Goal: Answer question/provide support: Share knowledge or assist other users

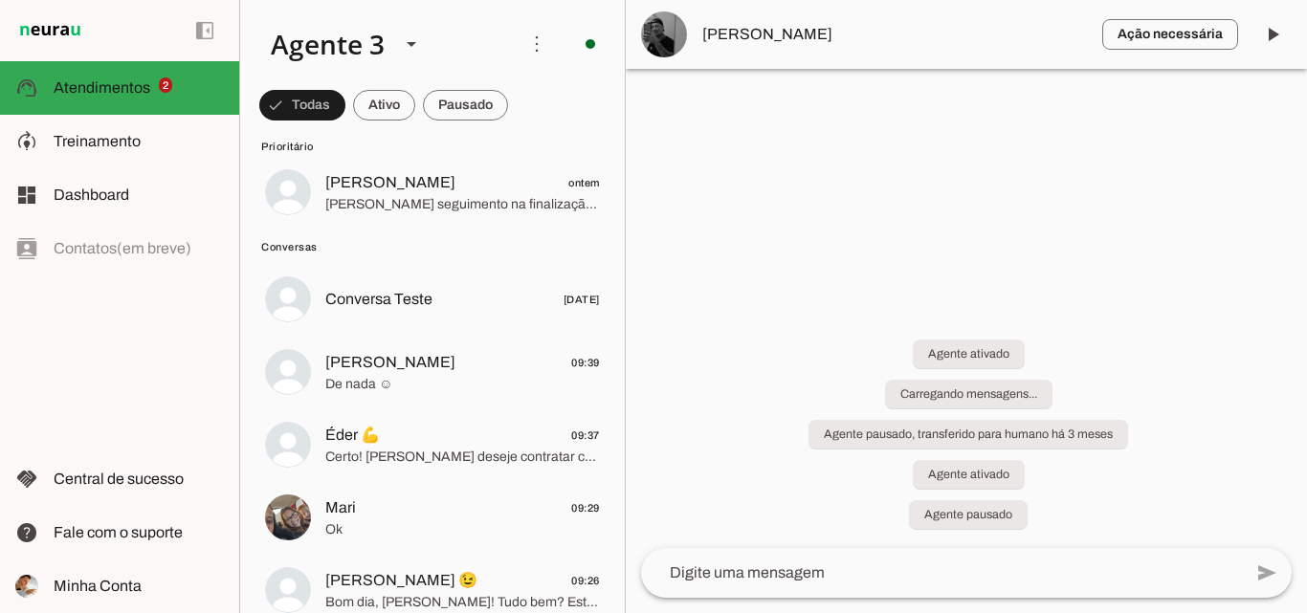
scroll to position [96, 0]
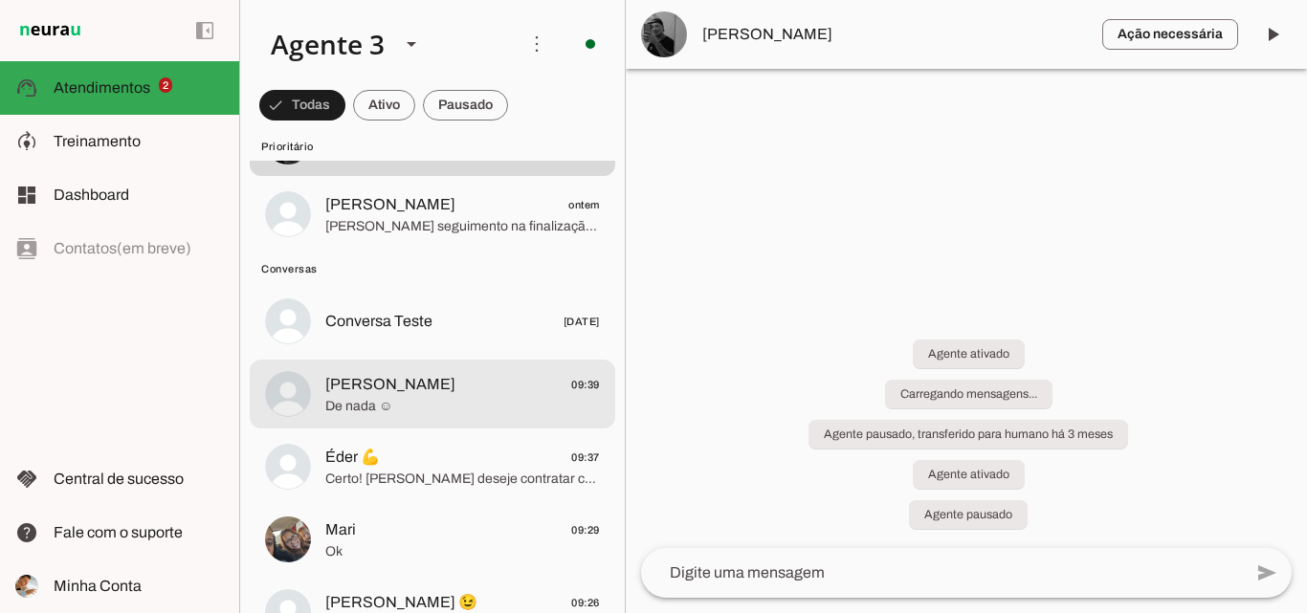
click at [441, 397] on span "De nada ☺" at bounding box center [462, 406] width 275 height 19
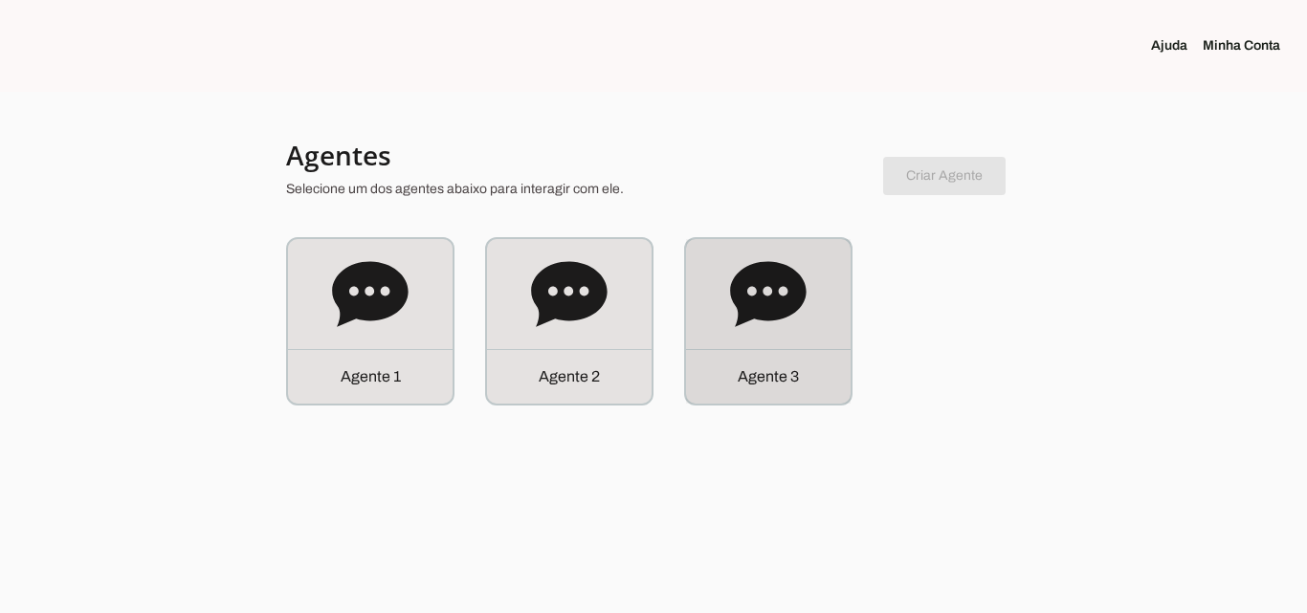
click at [798, 339] on div "Agente 3" at bounding box center [768, 321] width 165 height 165
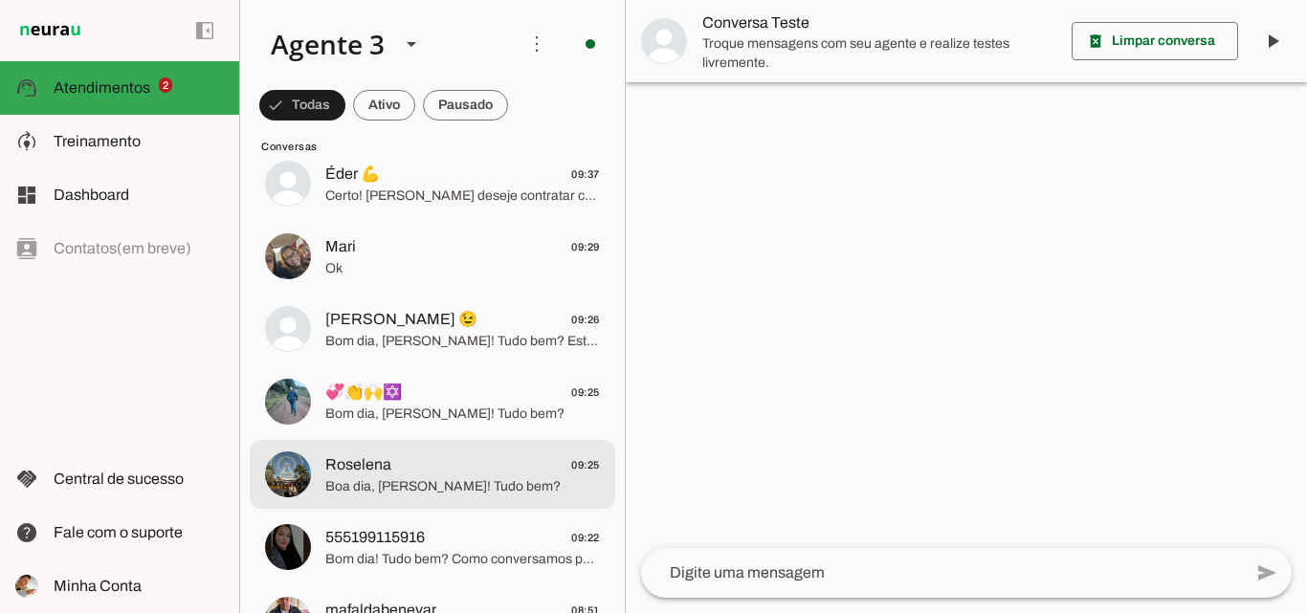
scroll to position [287, 0]
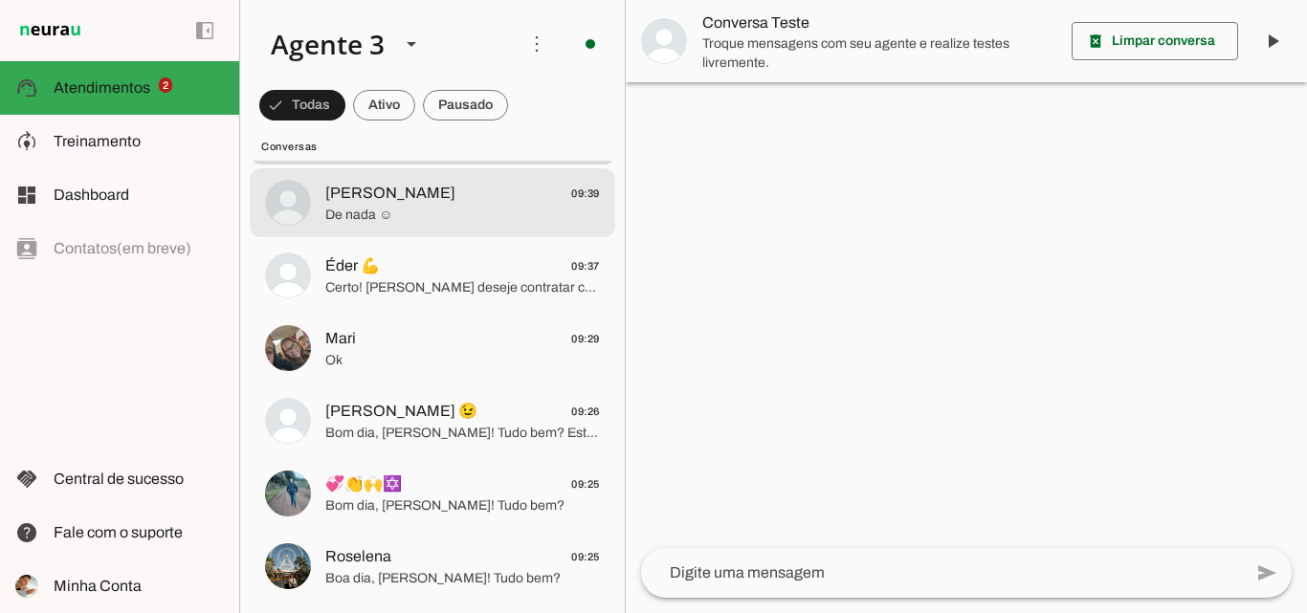
click at [443, 209] on span "De nada ☺" at bounding box center [462, 215] width 275 height 19
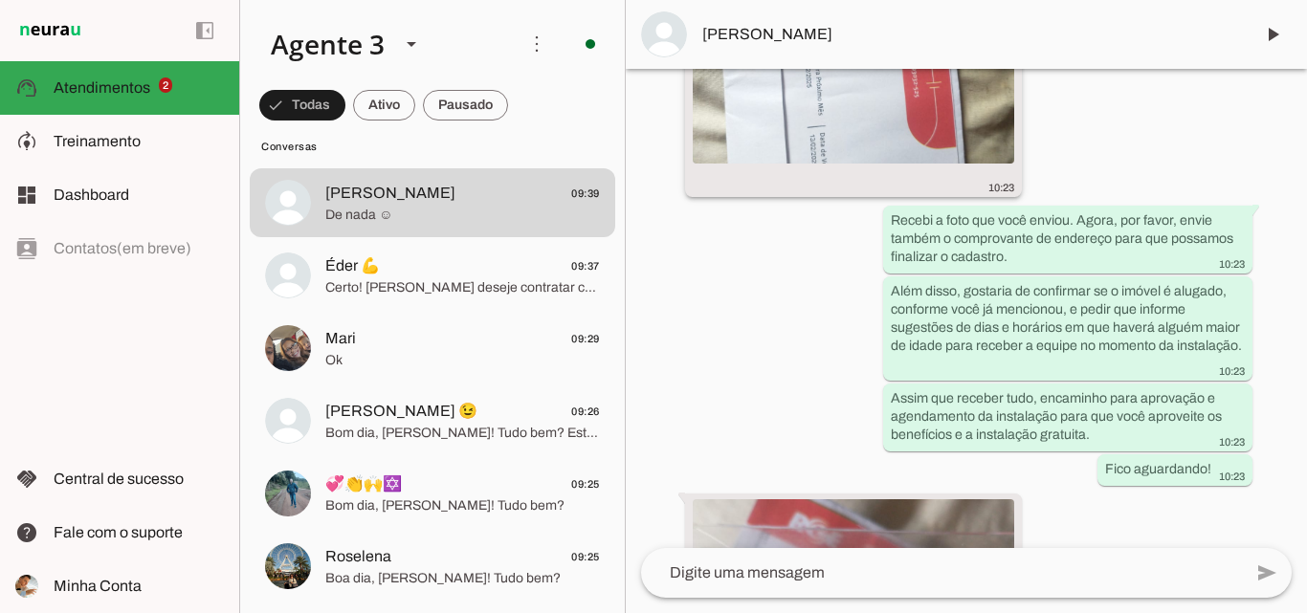
scroll to position [5395, 0]
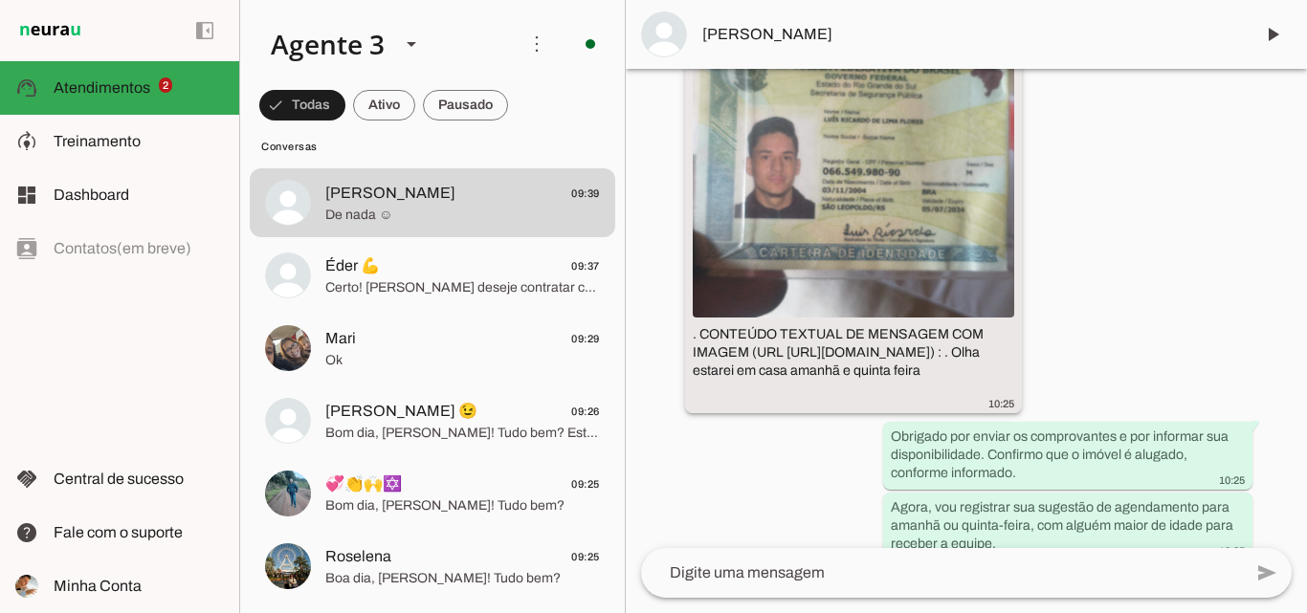
click at [891, 291] on img at bounding box center [853, 156] width 321 height 321
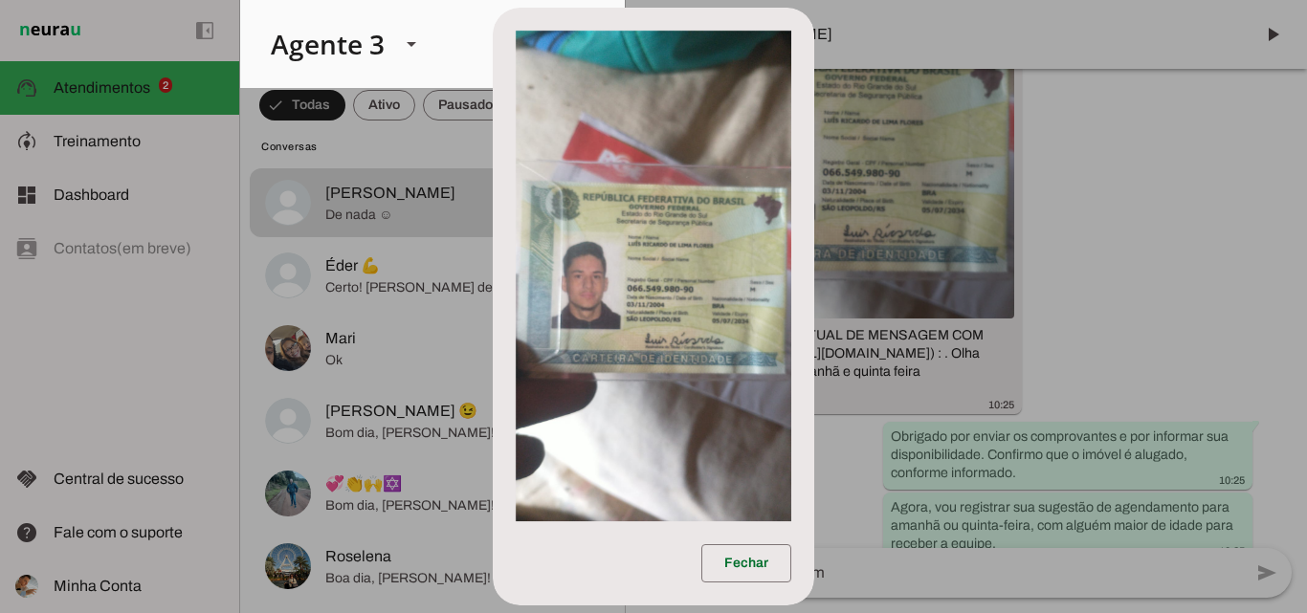
click at [624, 296] on img at bounding box center [653, 276] width 275 height 491
drag, startPoint x: 623, startPoint y: 289, endPoint x: 622, endPoint y: 270, distance: 19.2
click at [623, 286] on img at bounding box center [653, 276] width 275 height 491
click at [622, 270] on img at bounding box center [653, 276] width 275 height 491
click at [814, 171] on dialog "Fechar" at bounding box center [653, 307] width 321 height 598
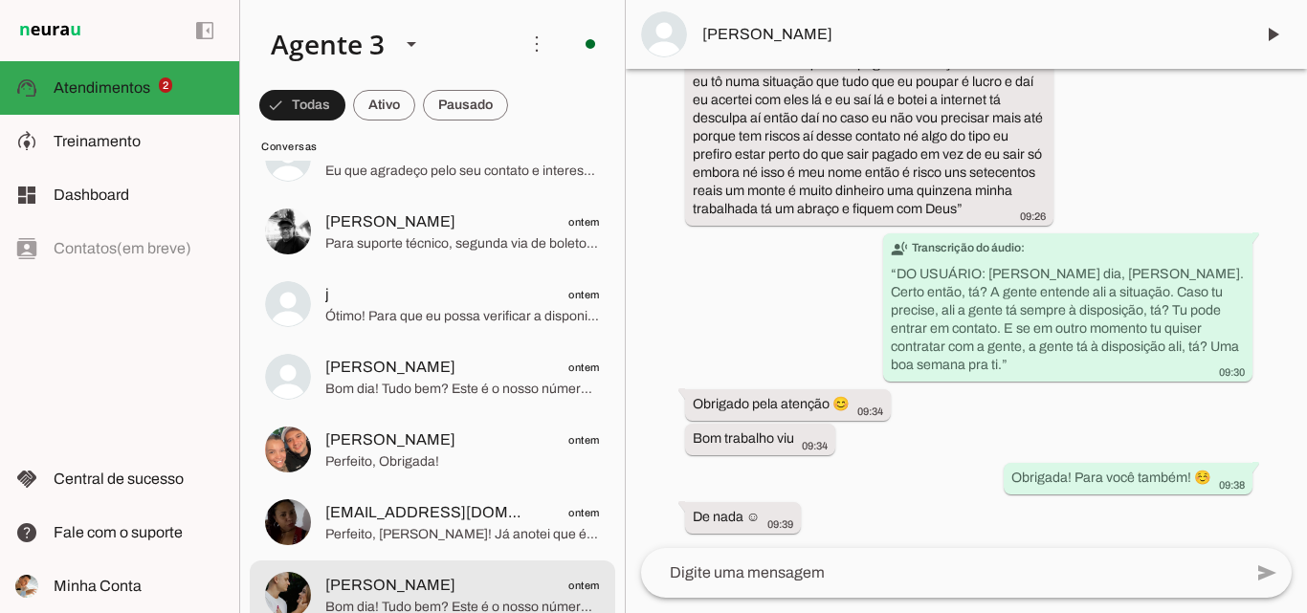
scroll to position [1052, 0]
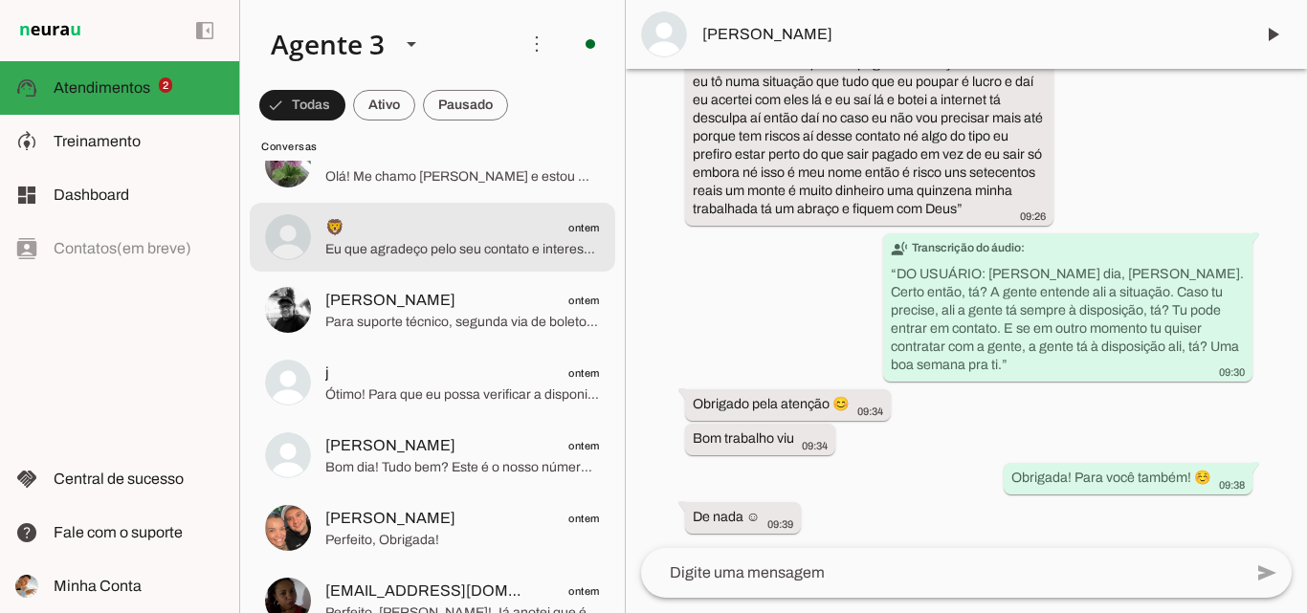
click at [502, 256] on span "Eu que agradeço pelo seu contato e interesse na ParanhanaNET! Fique tranquilo q…" at bounding box center [462, 249] width 275 height 19
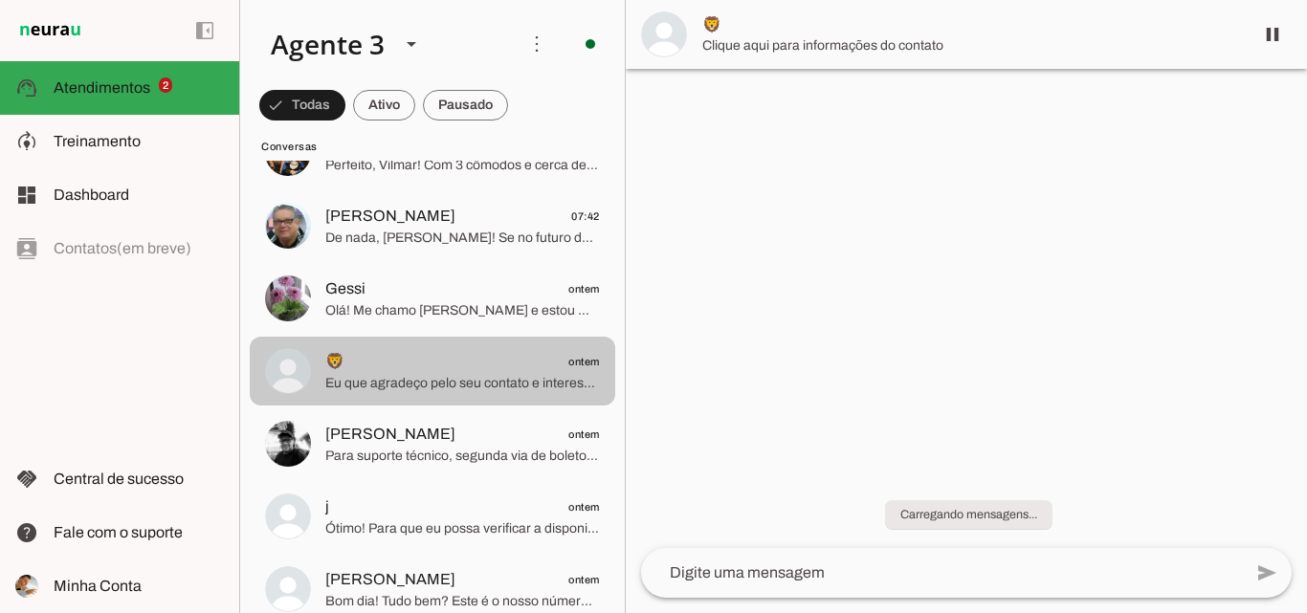
scroll to position [861, 0]
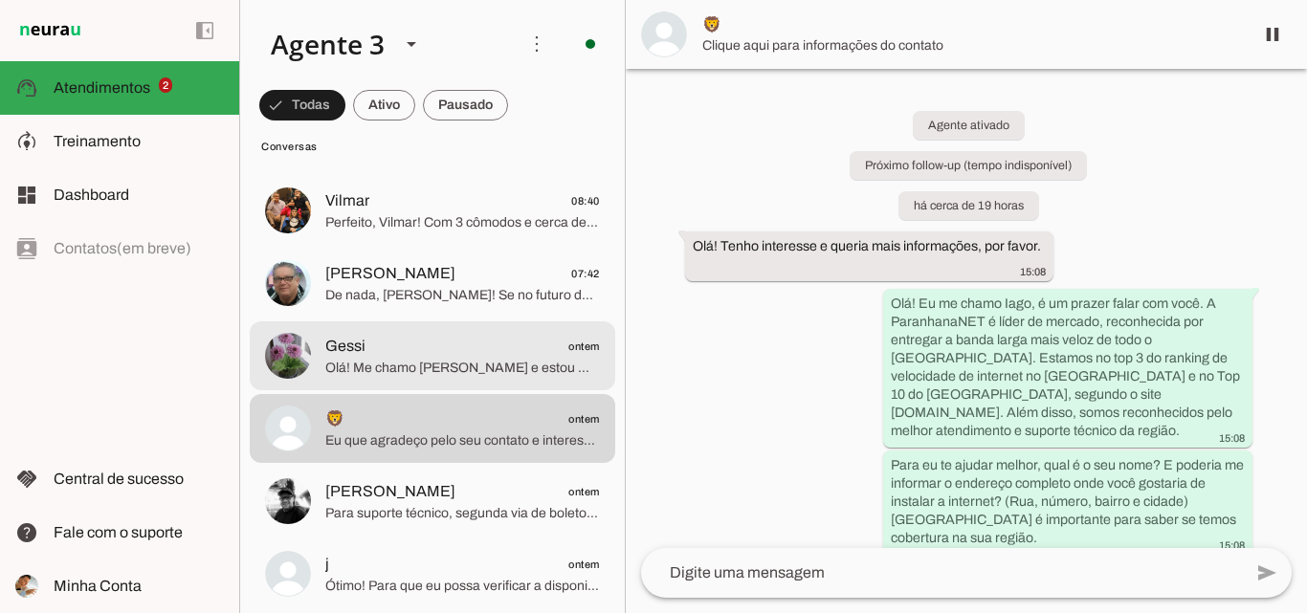
click at [504, 351] on span "Gessi ontem" at bounding box center [462, 347] width 275 height 24
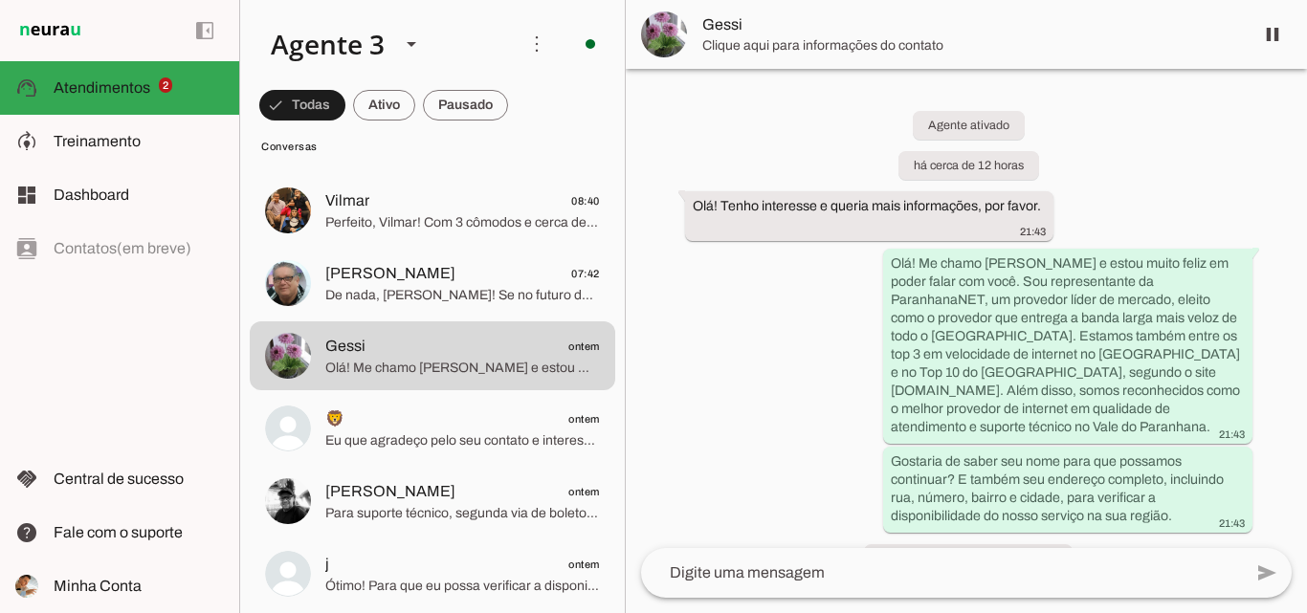
click at [1037, 56] on md-item "Gessi" at bounding box center [966, 34] width 681 height 69
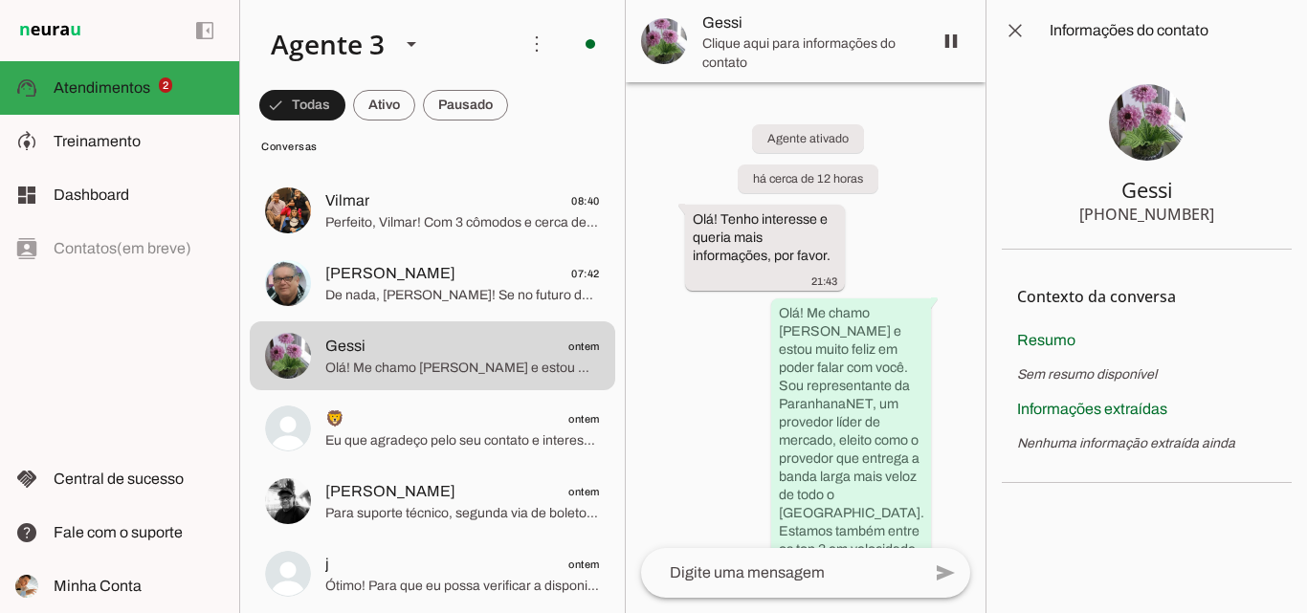
drag, startPoint x: 1116, startPoint y: 214, endPoint x: 1230, endPoint y: 220, distance: 114.0
click at [1230, 220] on section "Gessi [PHONE_NUMBER]" at bounding box center [1146, 155] width 290 height 188
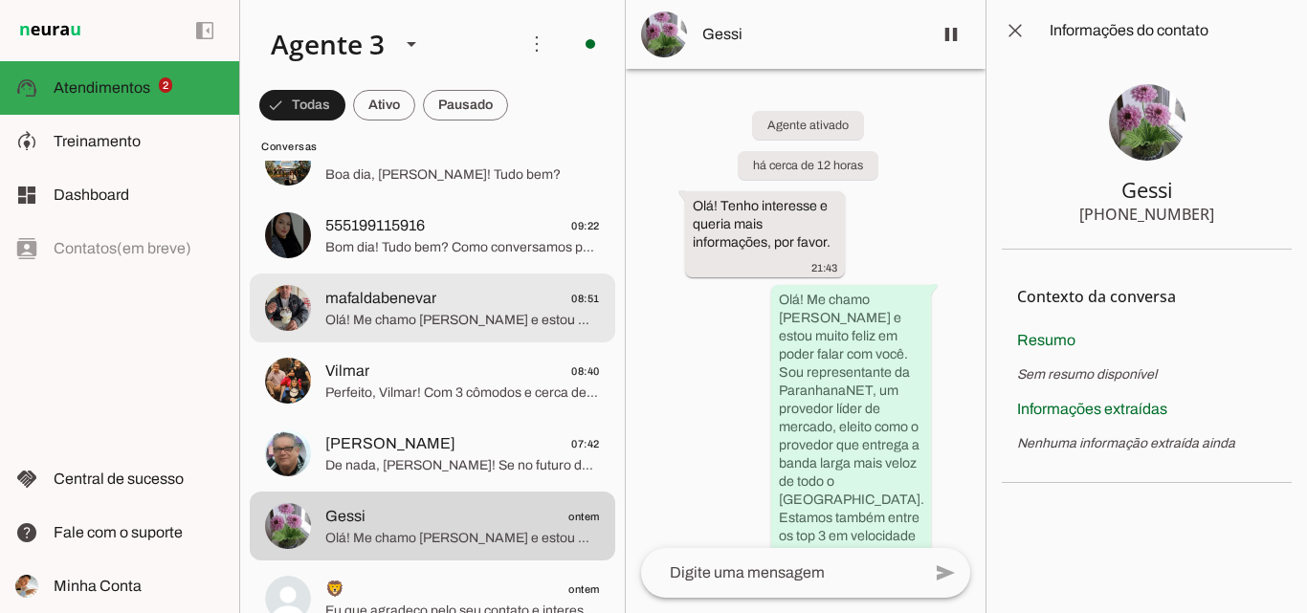
scroll to position [670, 0]
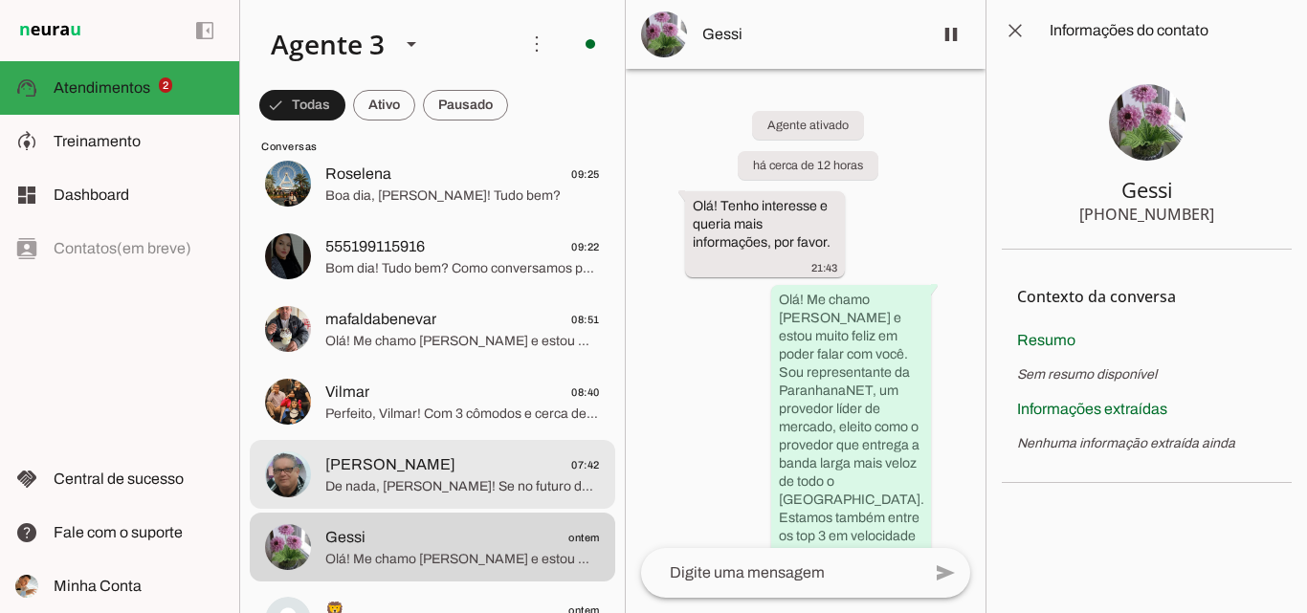
click at [450, 475] on span "[PERSON_NAME] 07:42" at bounding box center [462, 465] width 275 height 24
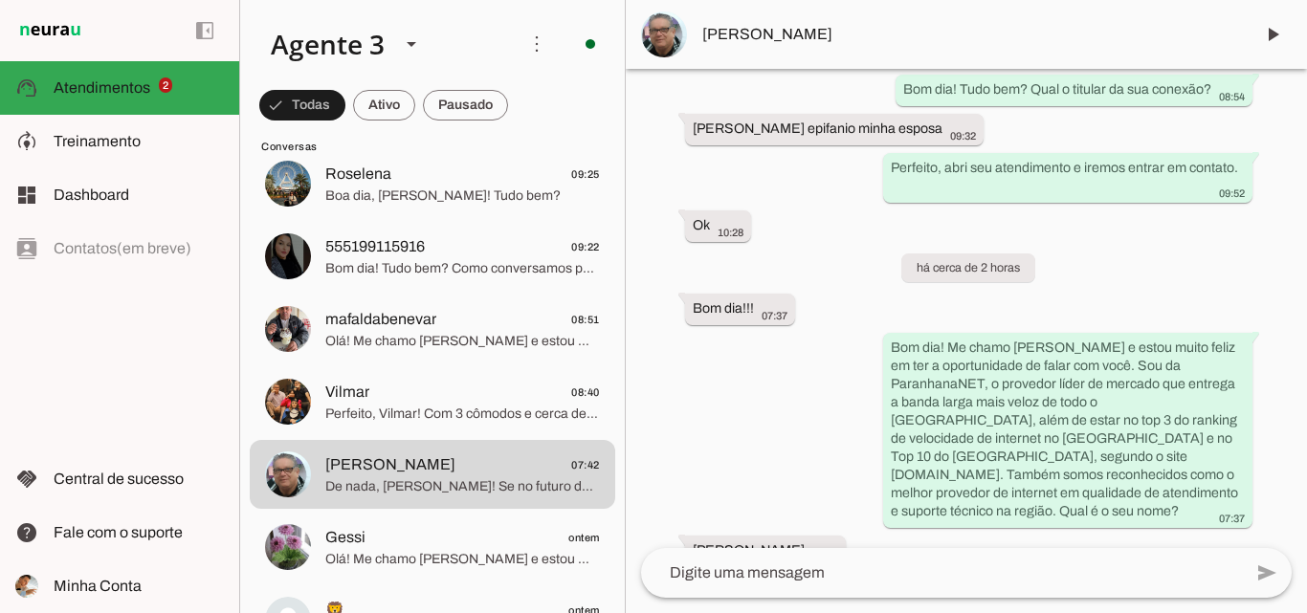
scroll to position [5315, 0]
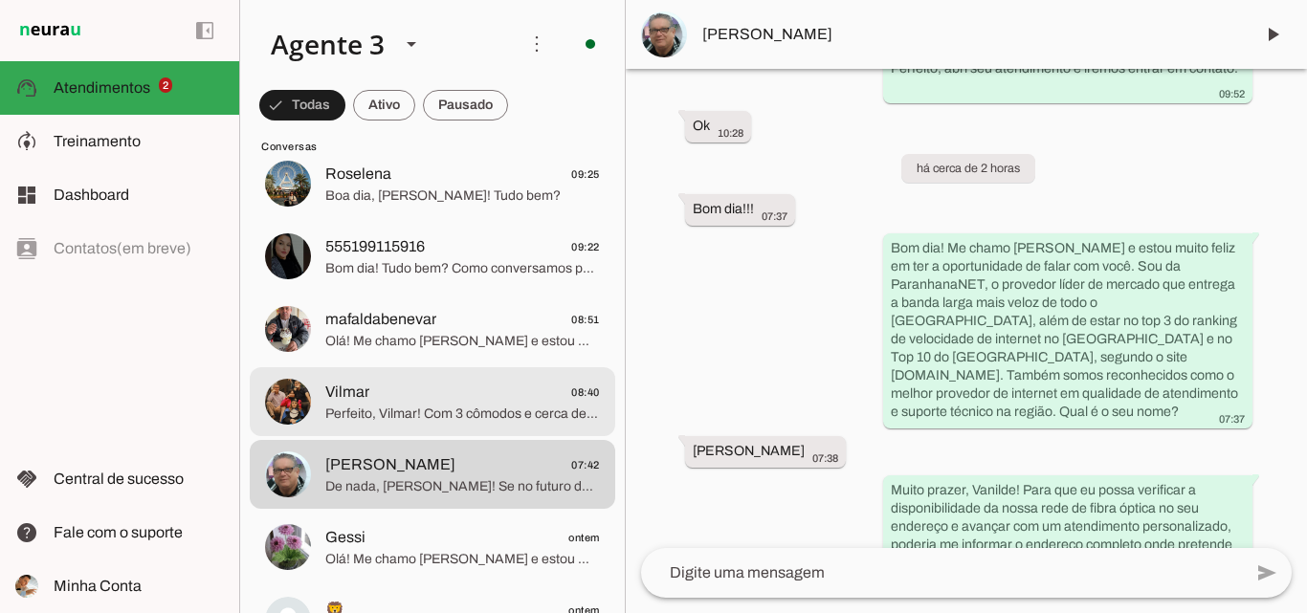
click at [477, 414] on span "Perfeito, Vilmar! Com 3 cômodos e cerca de 5 aparelhos conectados, você precisa…" at bounding box center [462, 414] width 275 height 19
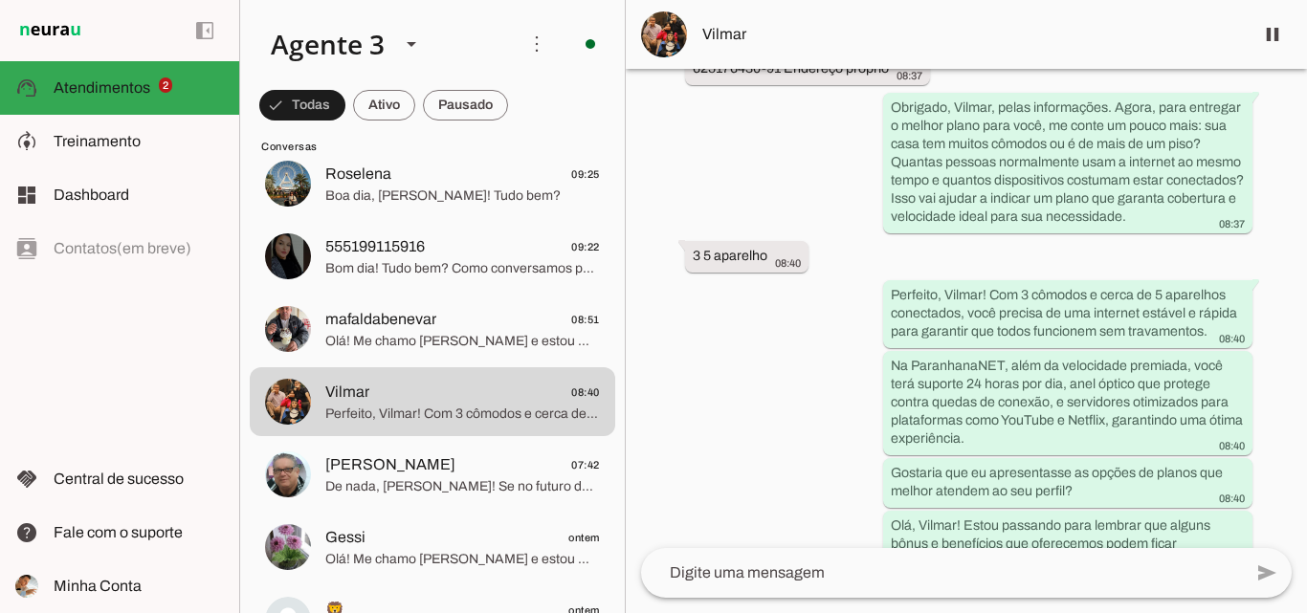
scroll to position [1821, 0]
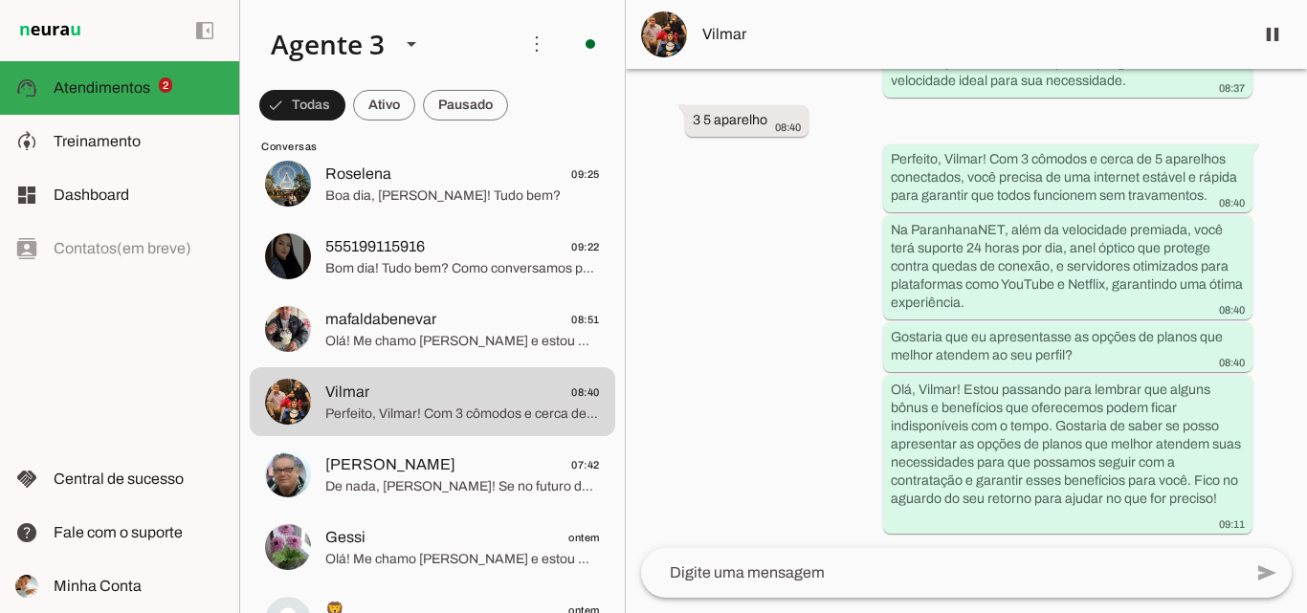
click at [980, 5] on md-item "Vilmar" at bounding box center [966, 34] width 681 height 69
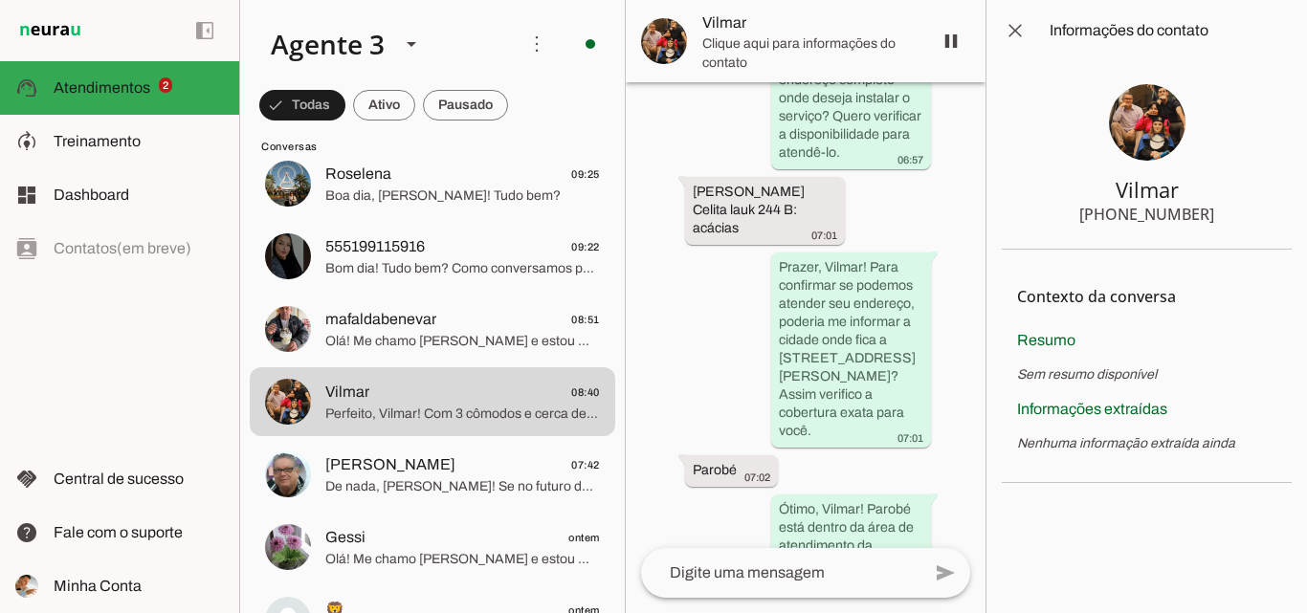
scroll to position [1288, 0]
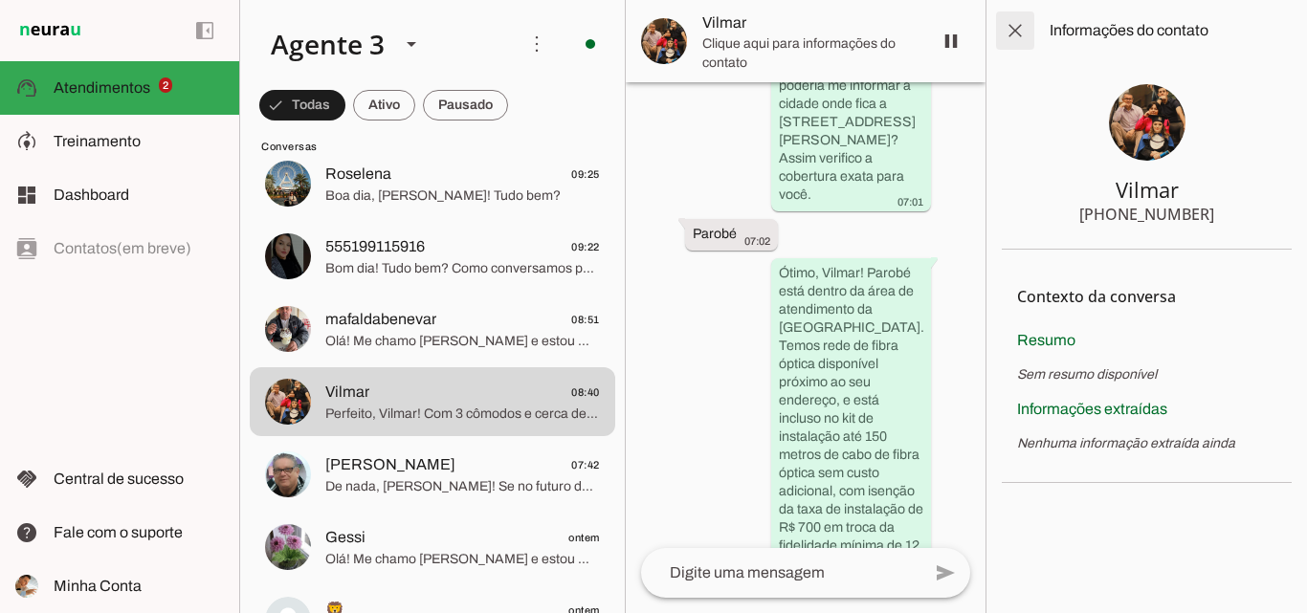
click at [1020, 32] on span at bounding box center [1015, 31] width 46 height 46
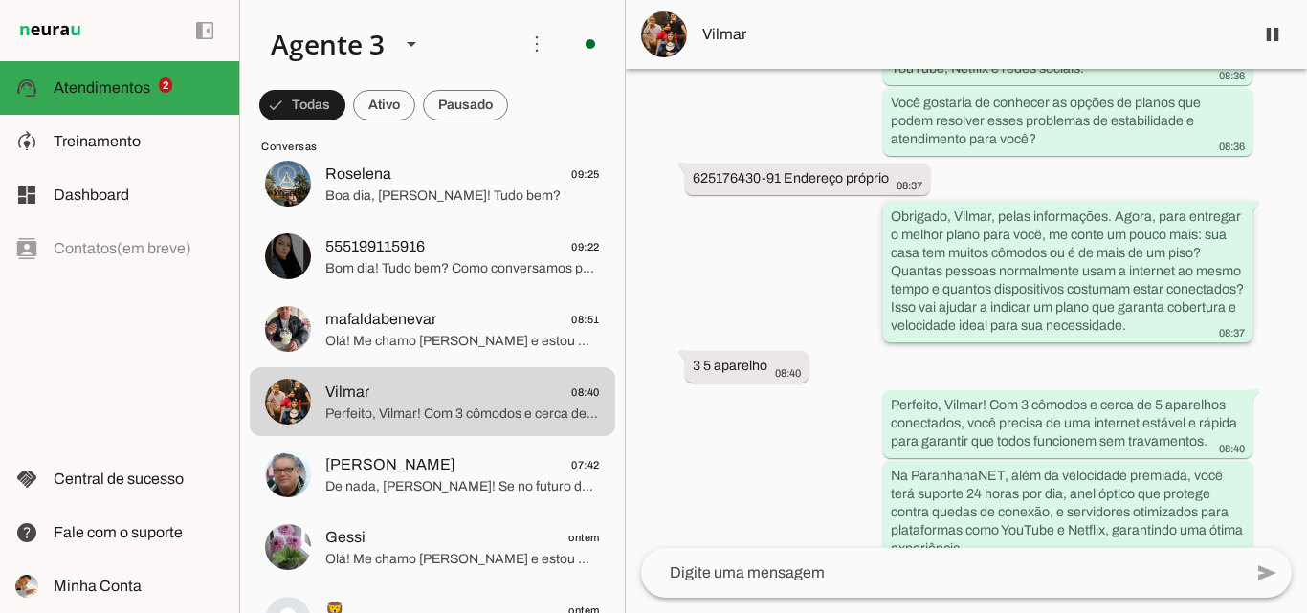
scroll to position [1821, 0]
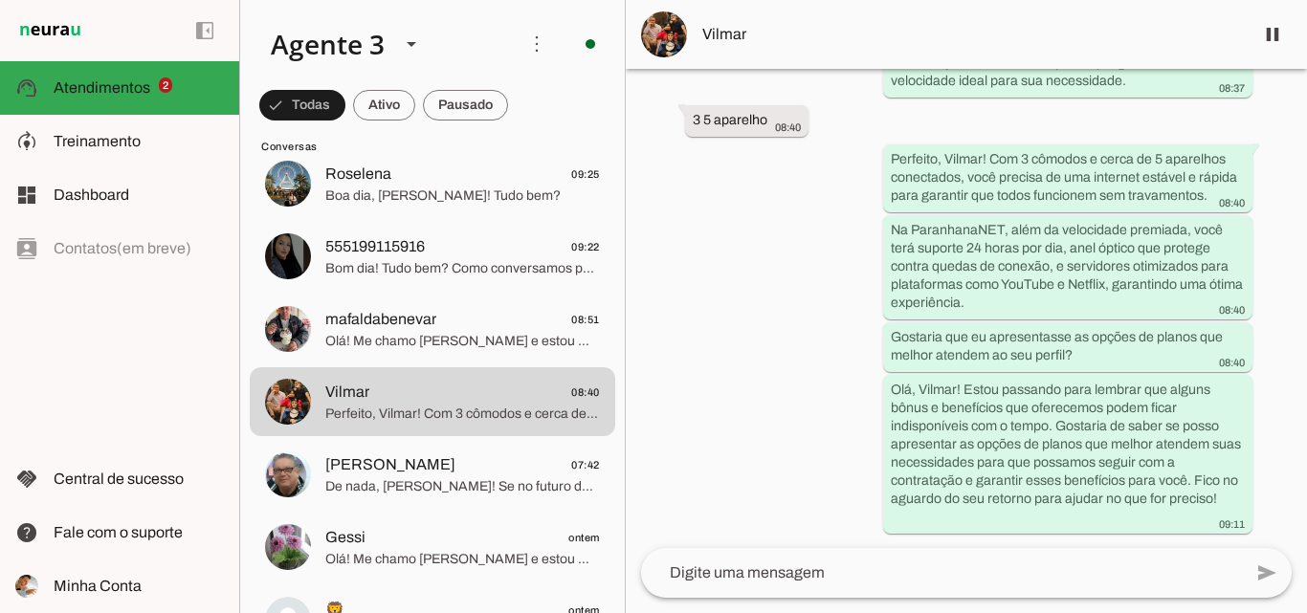
click at [1037, 20] on md-item "Vilmar" at bounding box center [966, 34] width 681 height 69
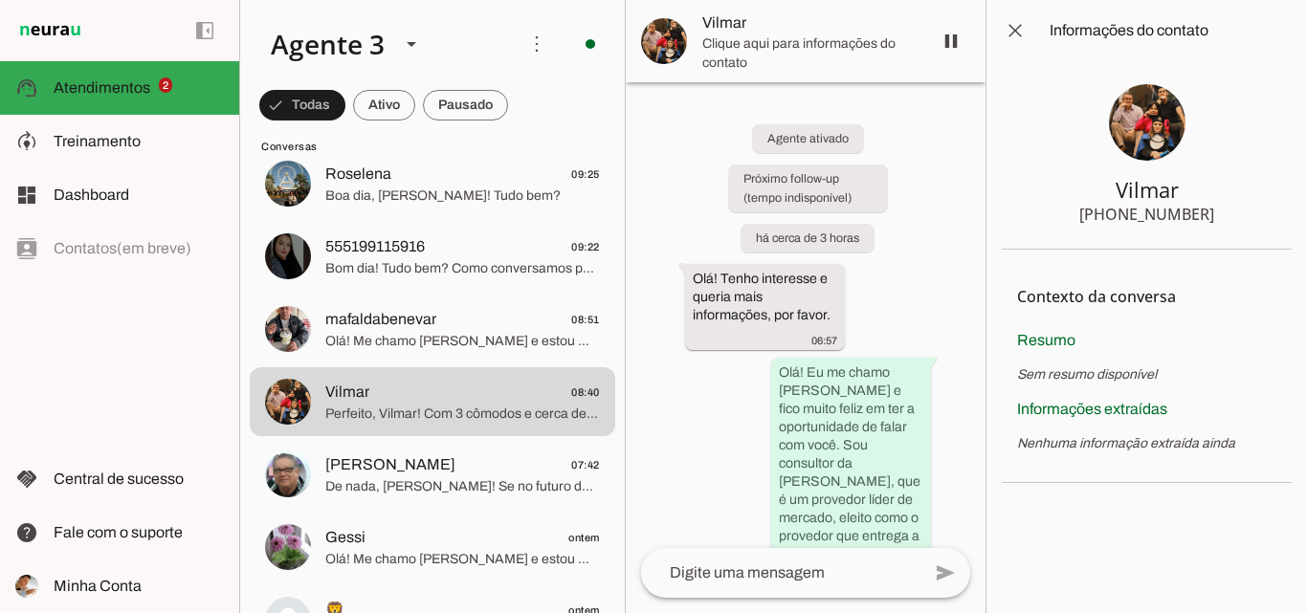
drag, startPoint x: 1121, startPoint y: 213, endPoint x: 1224, endPoint y: 213, distance: 103.3
click at [1224, 213] on section "Vilmar [PHONE_NUMBER]" at bounding box center [1146, 155] width 290 height 188
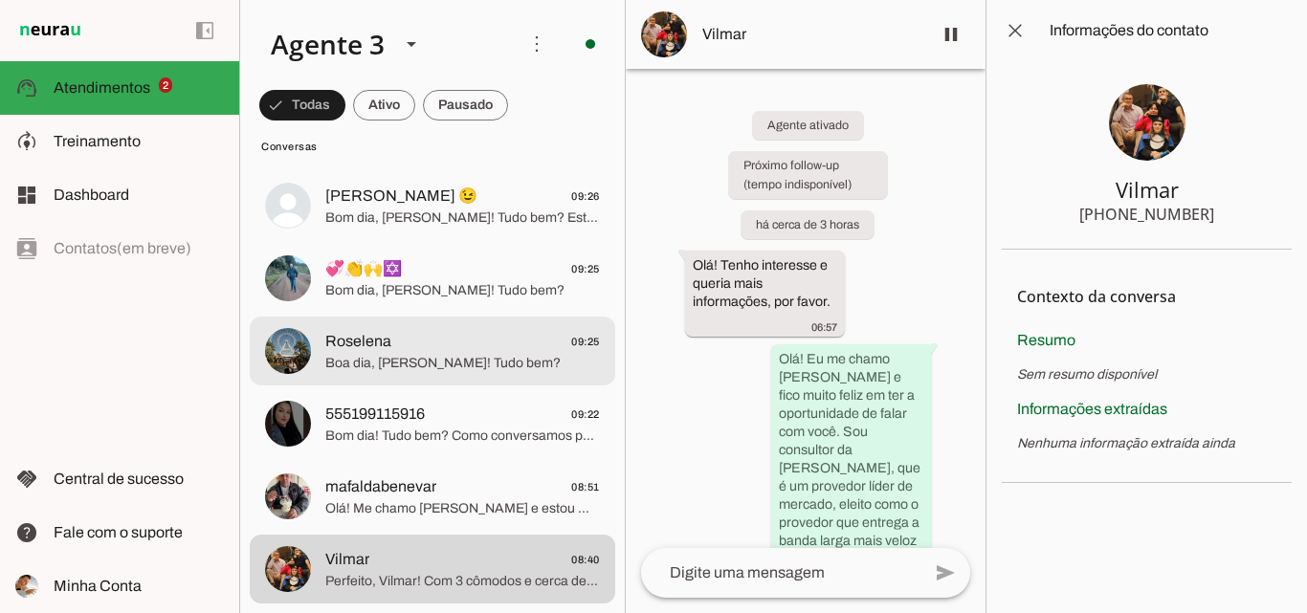
scroll to position [478, 0]
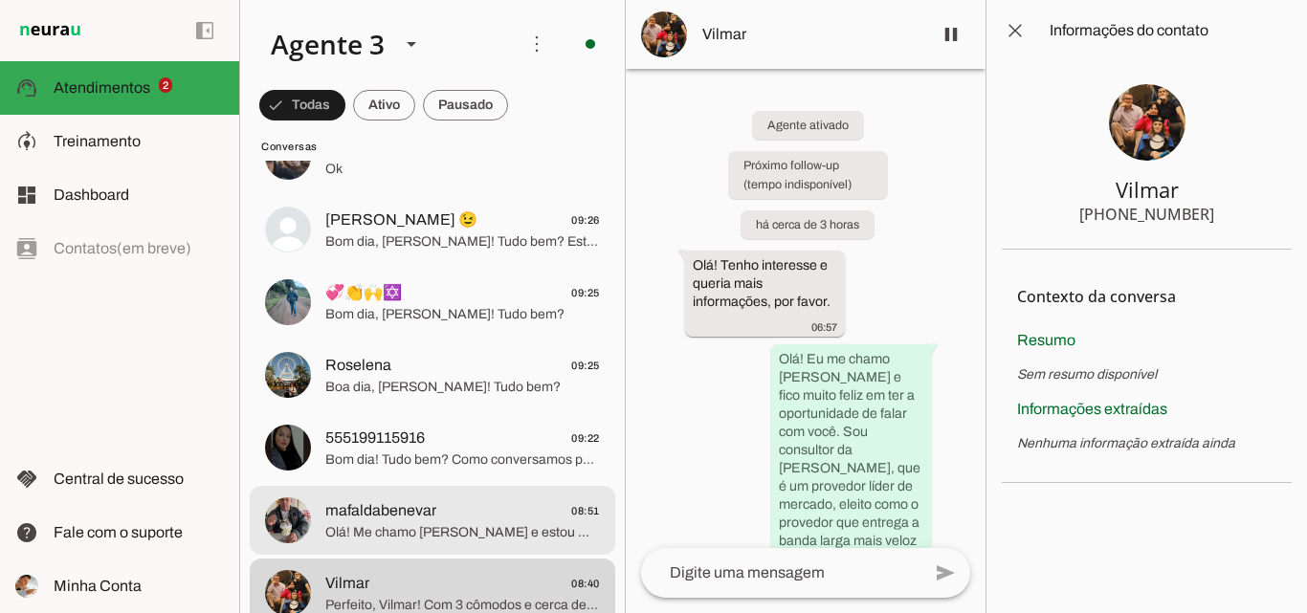
click at [466, 519] on span "mafaldabenevar 08:51" at bounding box center [462, 511] width 275 height 24
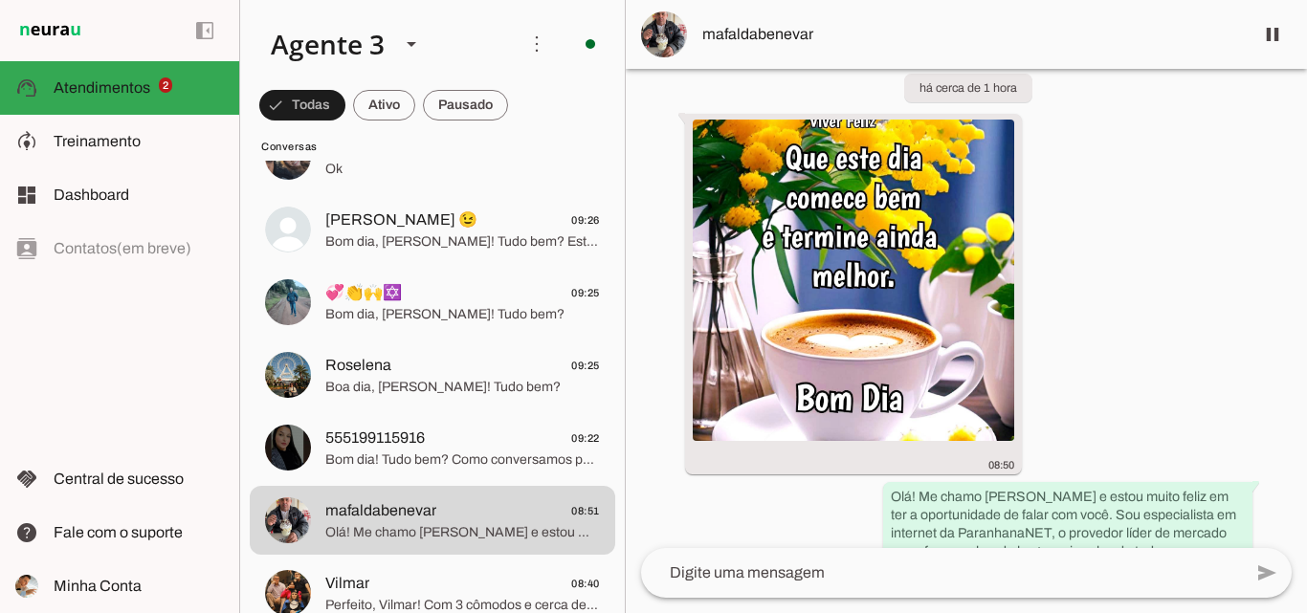
scroll to position [530, 0]
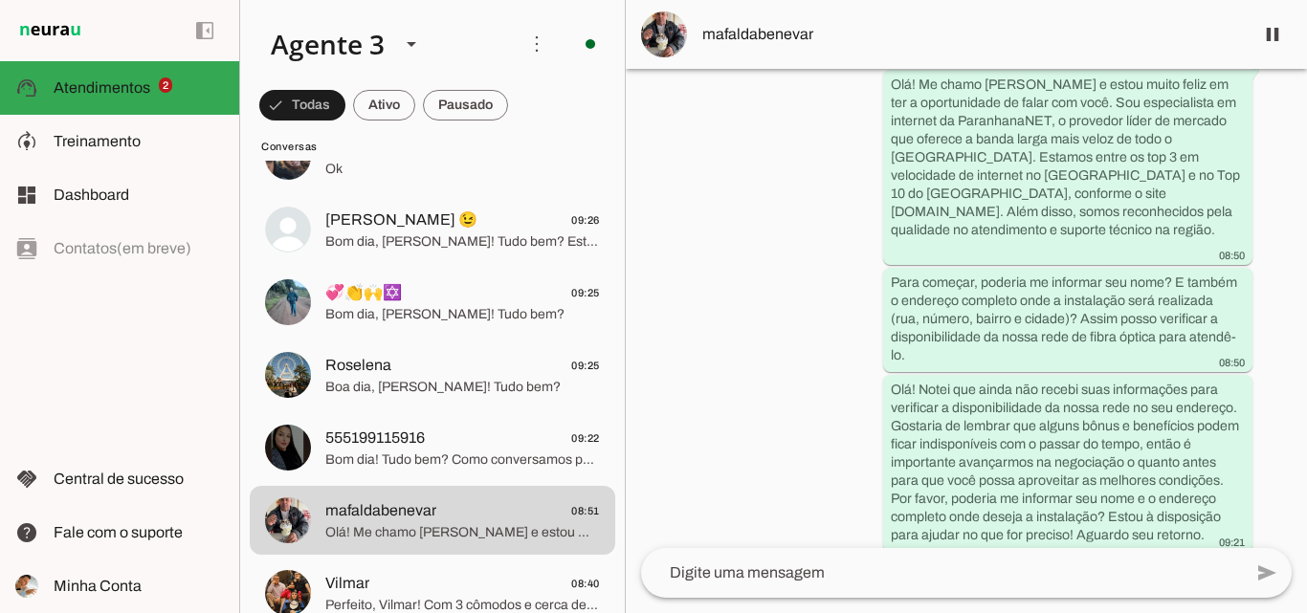
click at [1007, 40] on span "mafaldabenevar" at bounding box center [970, 34] width 536 height 23
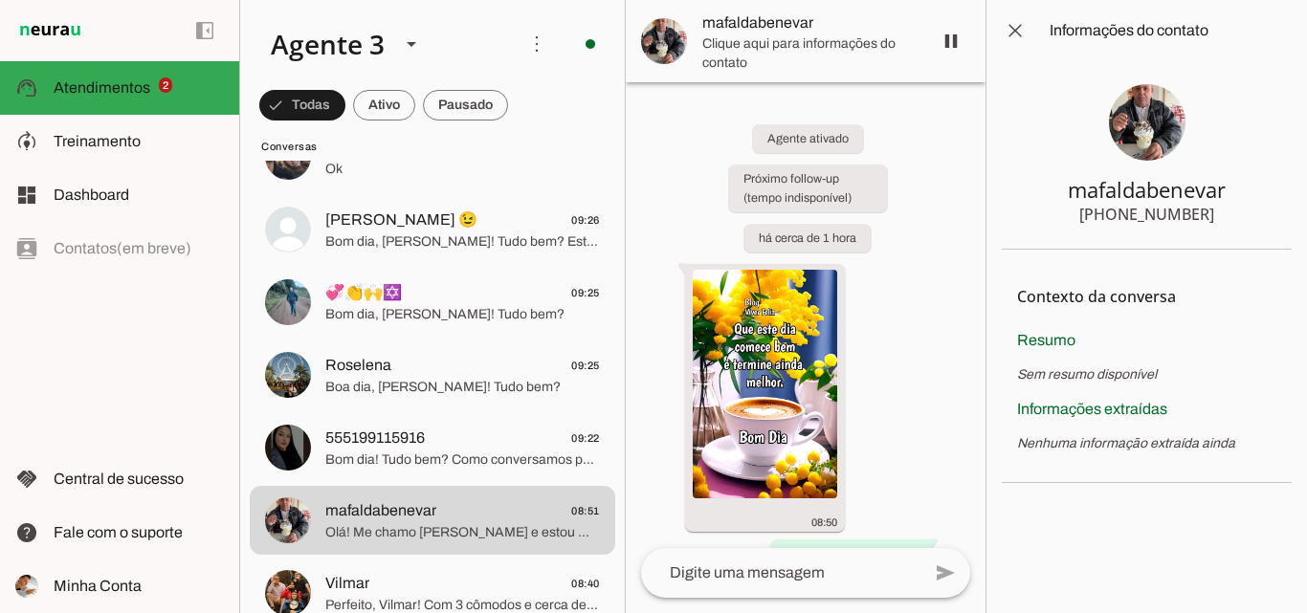
drag, startPoint x: 1118, startPoint y: 217, endPoint x: 1213, endPoint y: 223, distance: 94.9
click at [1213, 223] on section "mafaldabenevar [PHONE_NUMBER]" at bounding box center [1146, 155] width 290 height 188
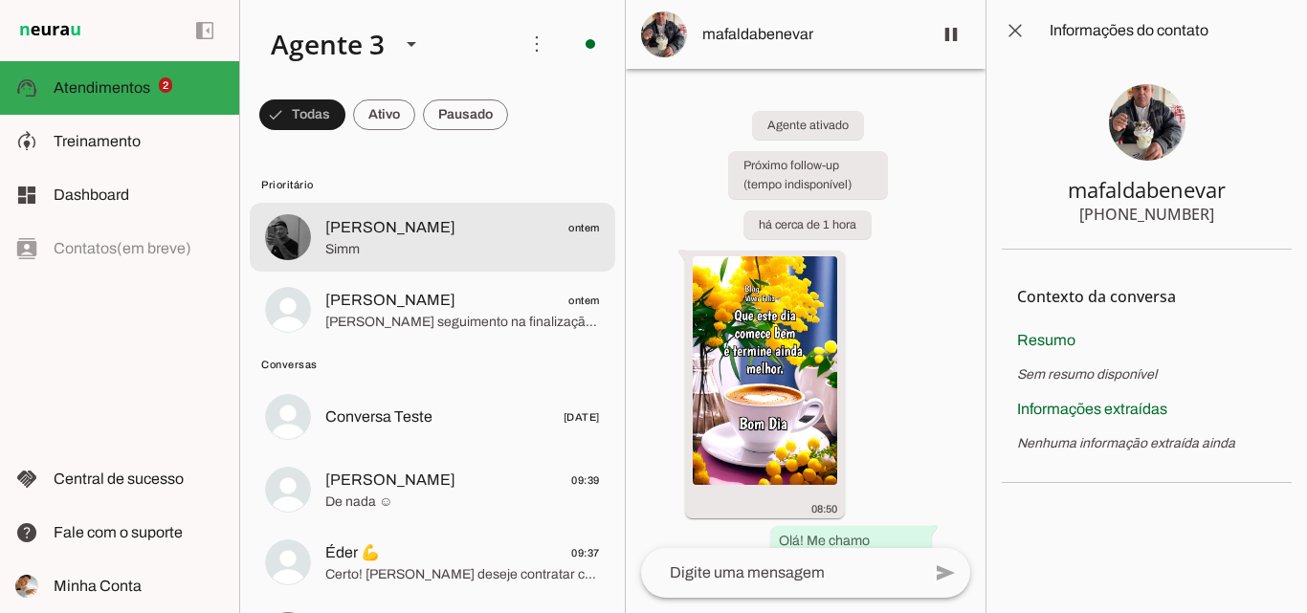
click at [452, 209] on md-item "[PERSON_NAME] ontem Simm" at bounding box center [432, 237] width 365 height 69
